Goal: Find specific page/section: Find specific page/section

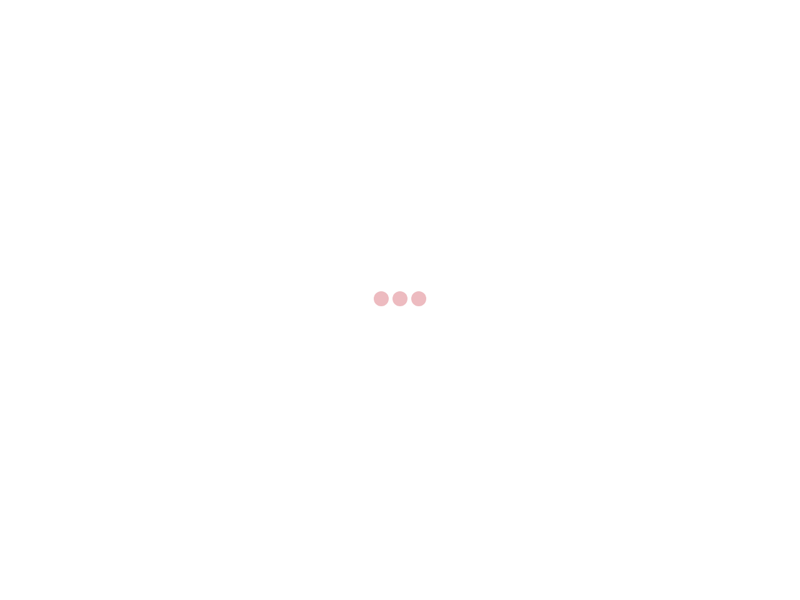
select select "US"
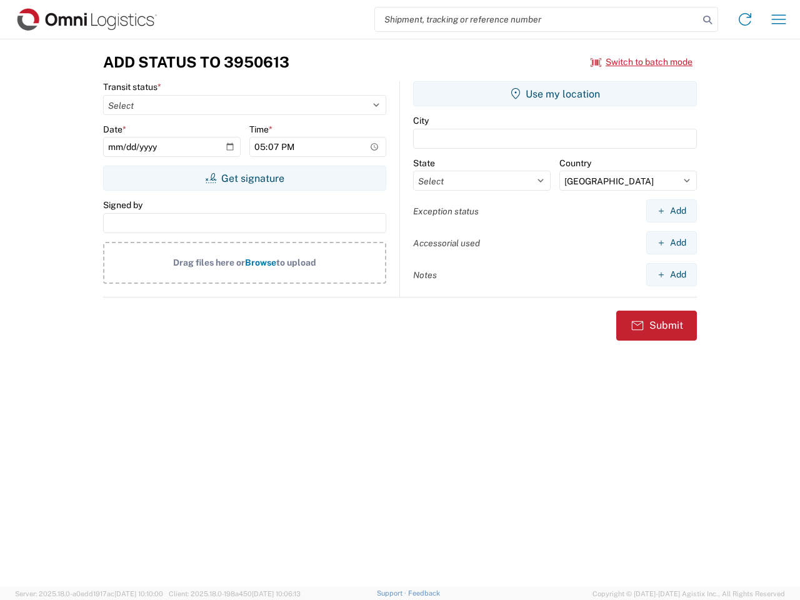
click at [537, 19] on input "search" at bounding box center [537, 19] width 324 height 24
click at [707, 20] on icon at bounding box center [706, 19] width 17 height 17
click at [745, 19] on icon at bounding box center [745, 19] width 20 height 20
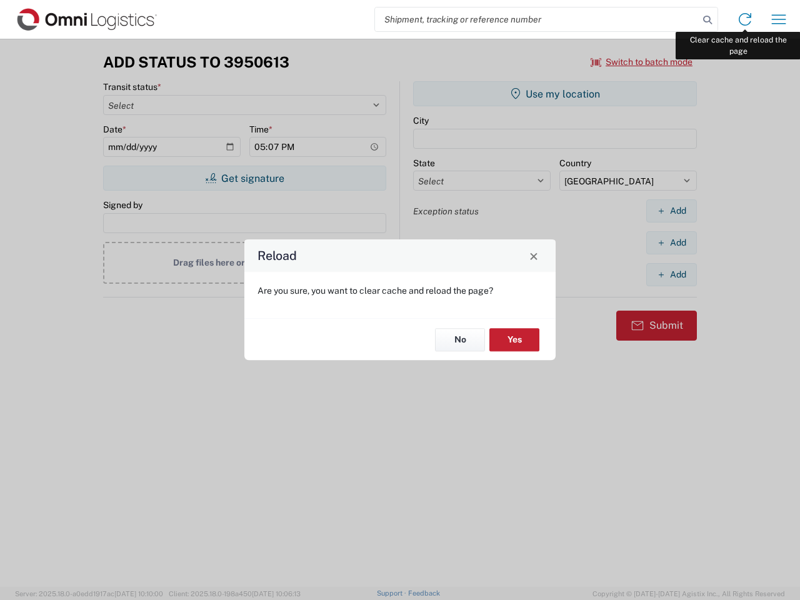
click at [778, 19] on div "Reload Are you sure, you want to clear cache and reload the page? No Yes" at bounding box center [400, 300] width 800 height 600
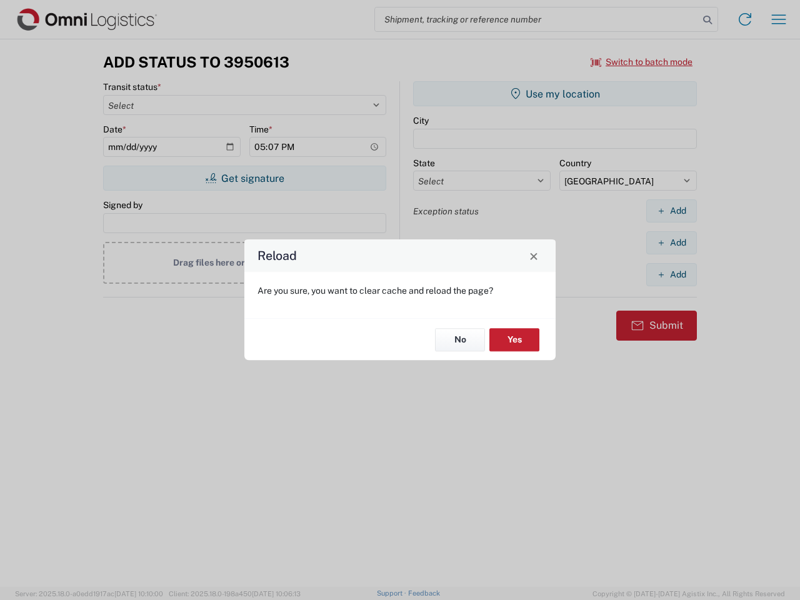
click at [642, 62] on div "Reload Are you sure, you want to clear cache and reload the page? No Yes" at bounding box center [400, 300] width 800 height 600
click at [244, 178] on div "Reload Are you sure, you want to clear cache and reload the page? No Yes" at bounding box center [400, 300] width 800 height 600
click at [555, 94] on div "Reload Are you sure, you want to clear cache and reload the page? No Yes" at bounding box center [400, 300] width 800 height 600
click at [671, 211] on div "Reload Are you sure, you want to clear cache and reload the page? No Yes" at bounding box center [400, 300] width 800 height 600
click at [671, 242] on div "Reload Are you sure, you want to clear cache and reload the page? No Yes" at bounding box center [400, 300] width 800 height 600
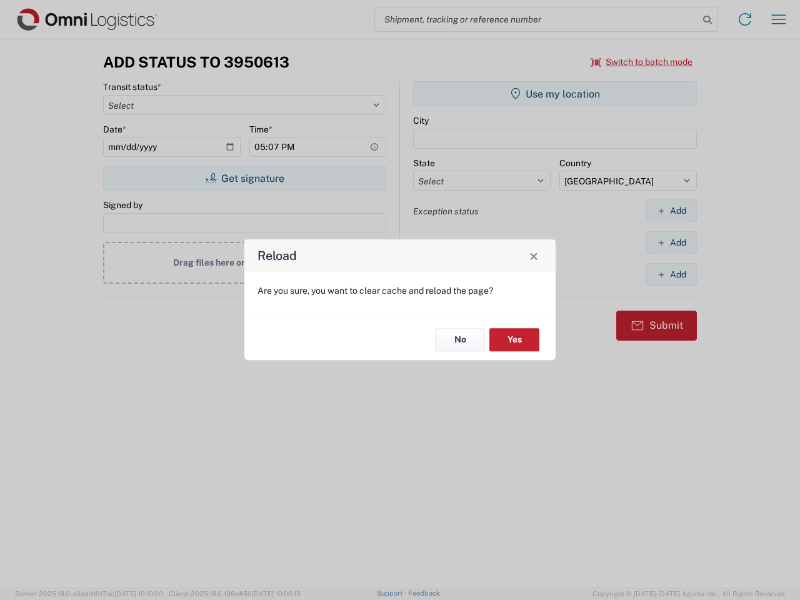
click at [671, 274] on div "Reload Are you sure, you want to clear cache and reload the page? No Yes" at bounding box center [400, 300] width 800 height 600
